Goal: Task Accomplishment & Management: Manage account settings

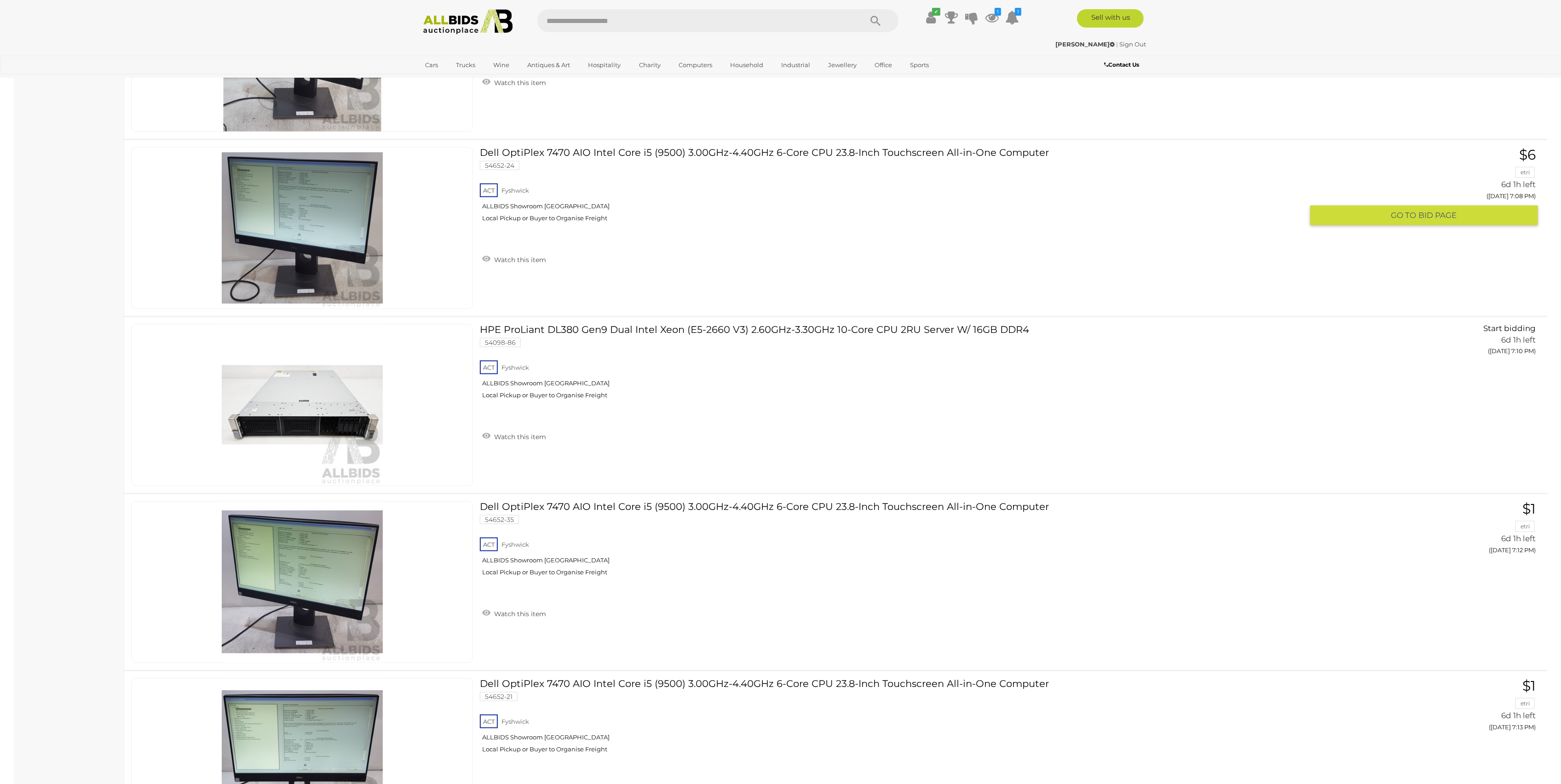
scroll to position [1410, 0]
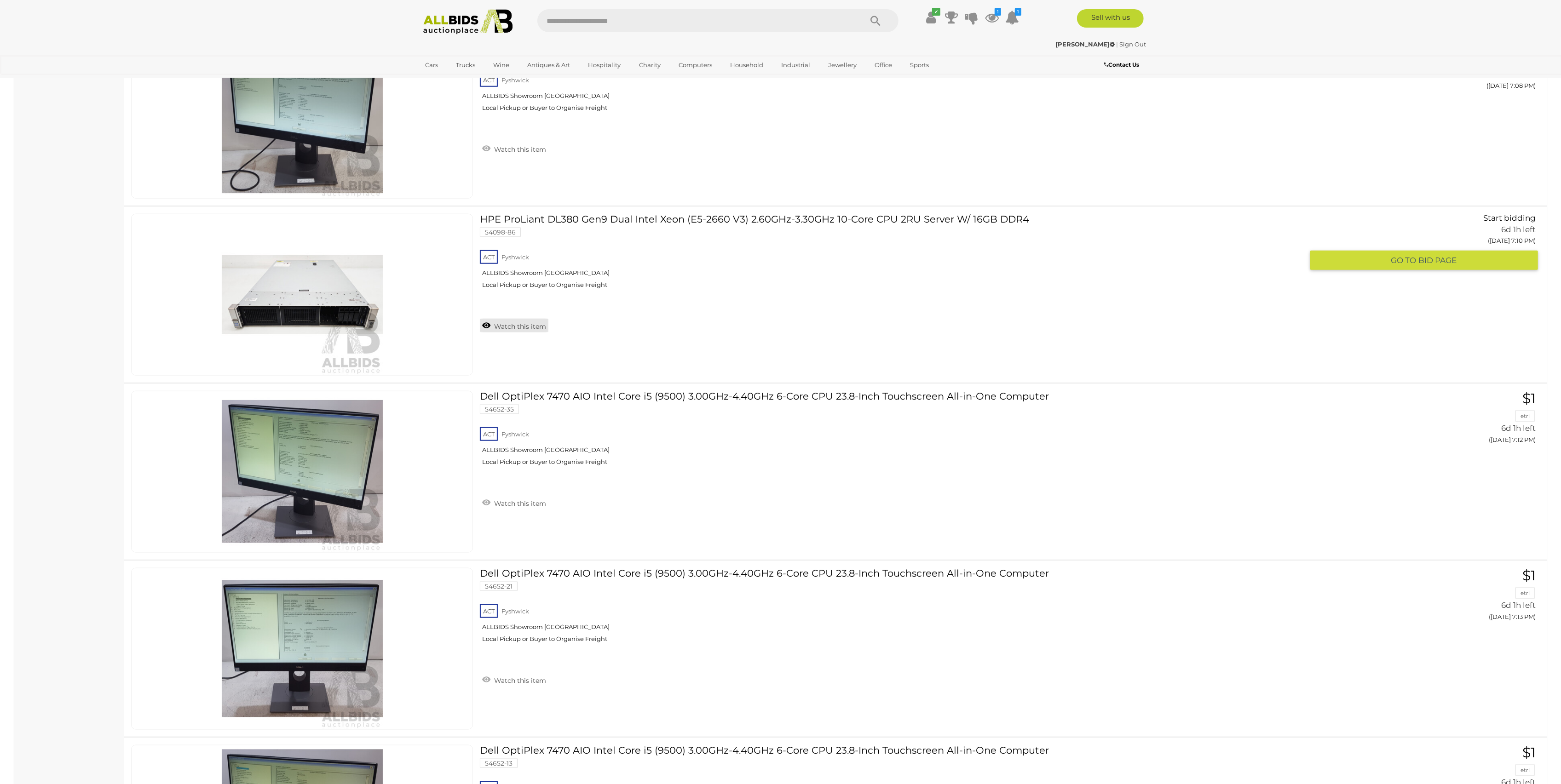
click at [488, 326] on link "Watch this item" at bounding box center [514, 325] width 68 height 14
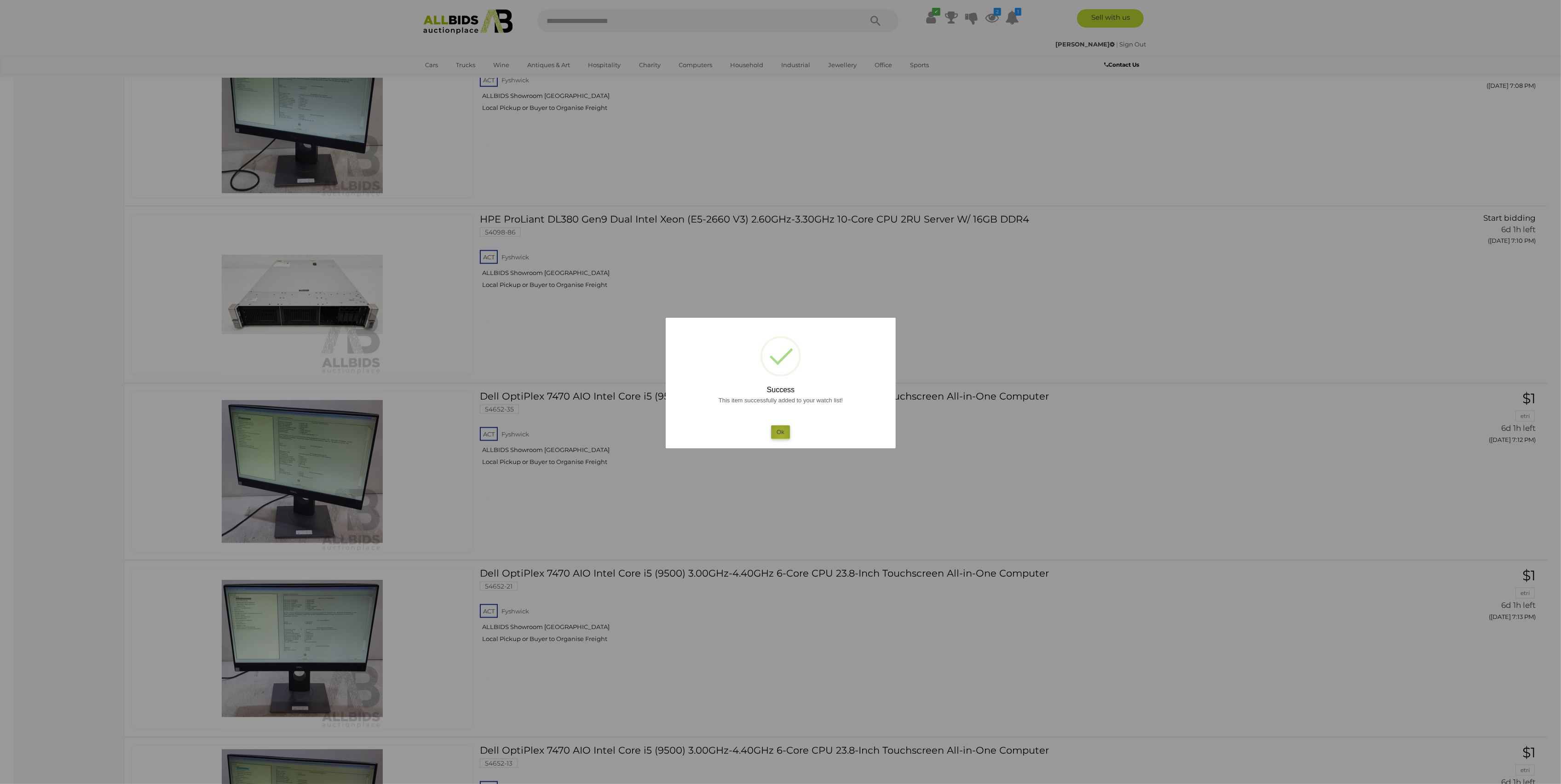
click at [781, 435] on button "Ok" at bounding box center [780, 432] width 19 height 13
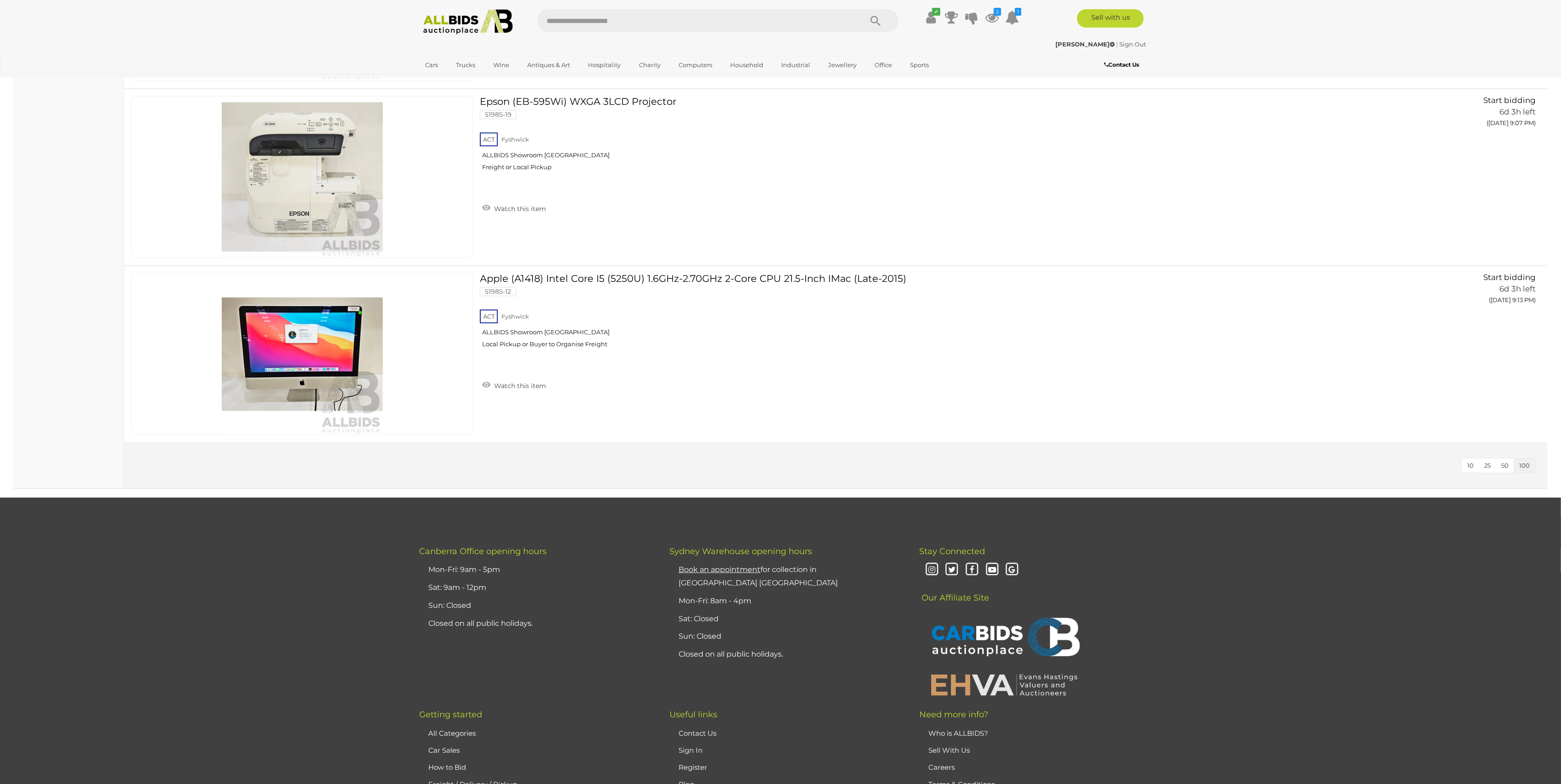
scroll to position [13360, 0]
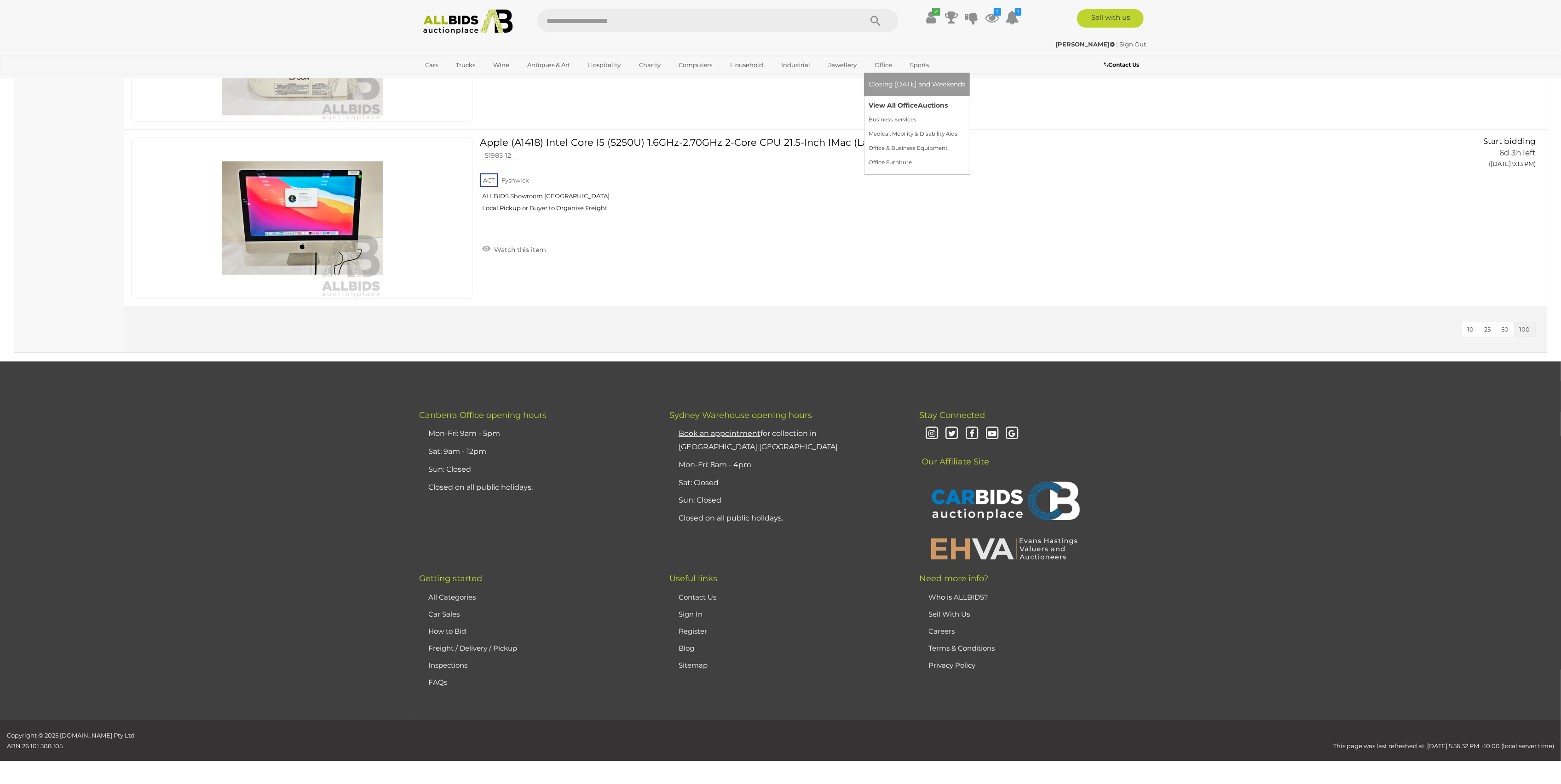
click at [896, 103] on link "View All Office Auctions" at bounding box center [917, 105] width 97 height 14
